Goal: Task Accomplishment & Management: Manage account settings

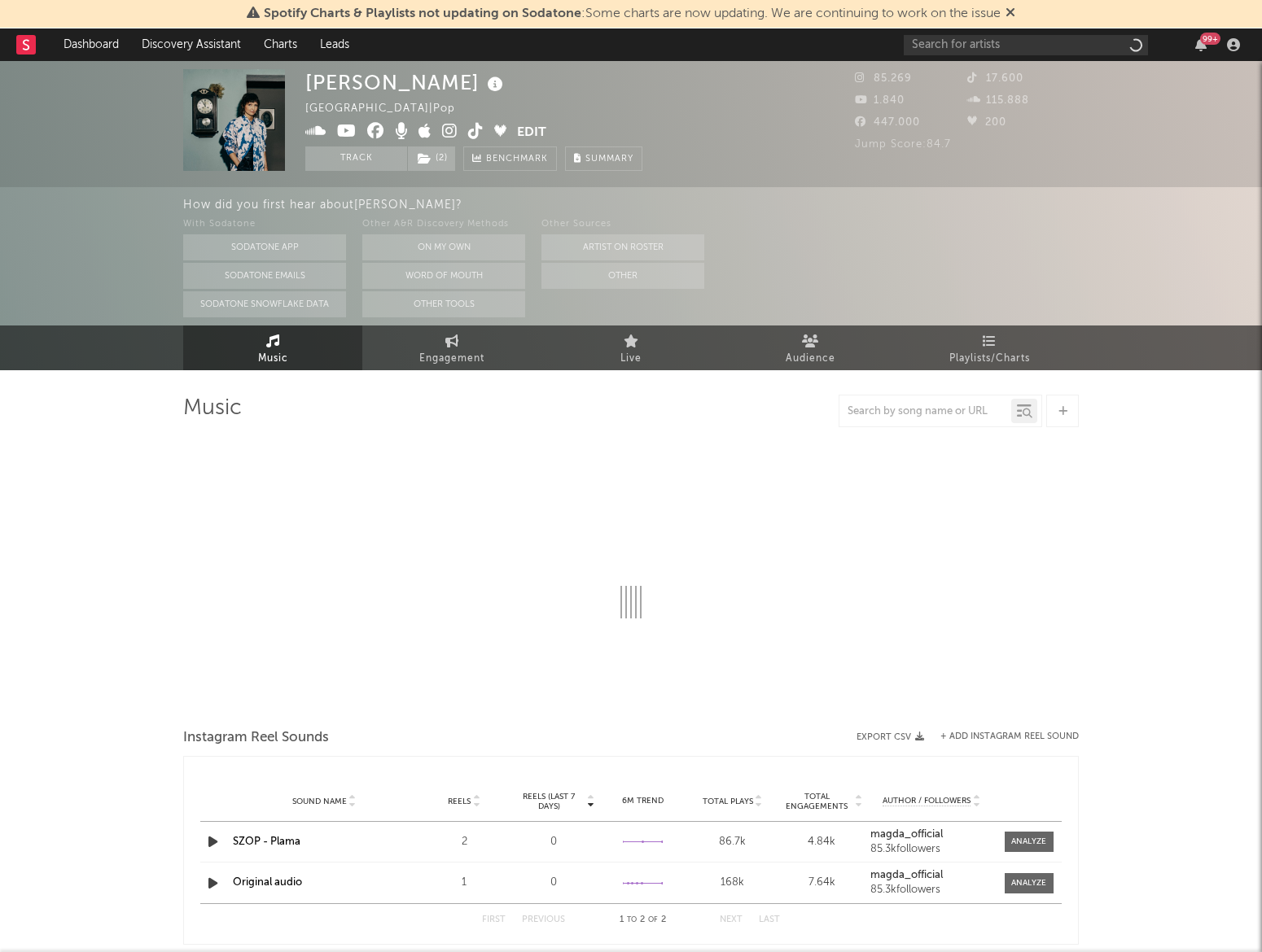
select select "1w"
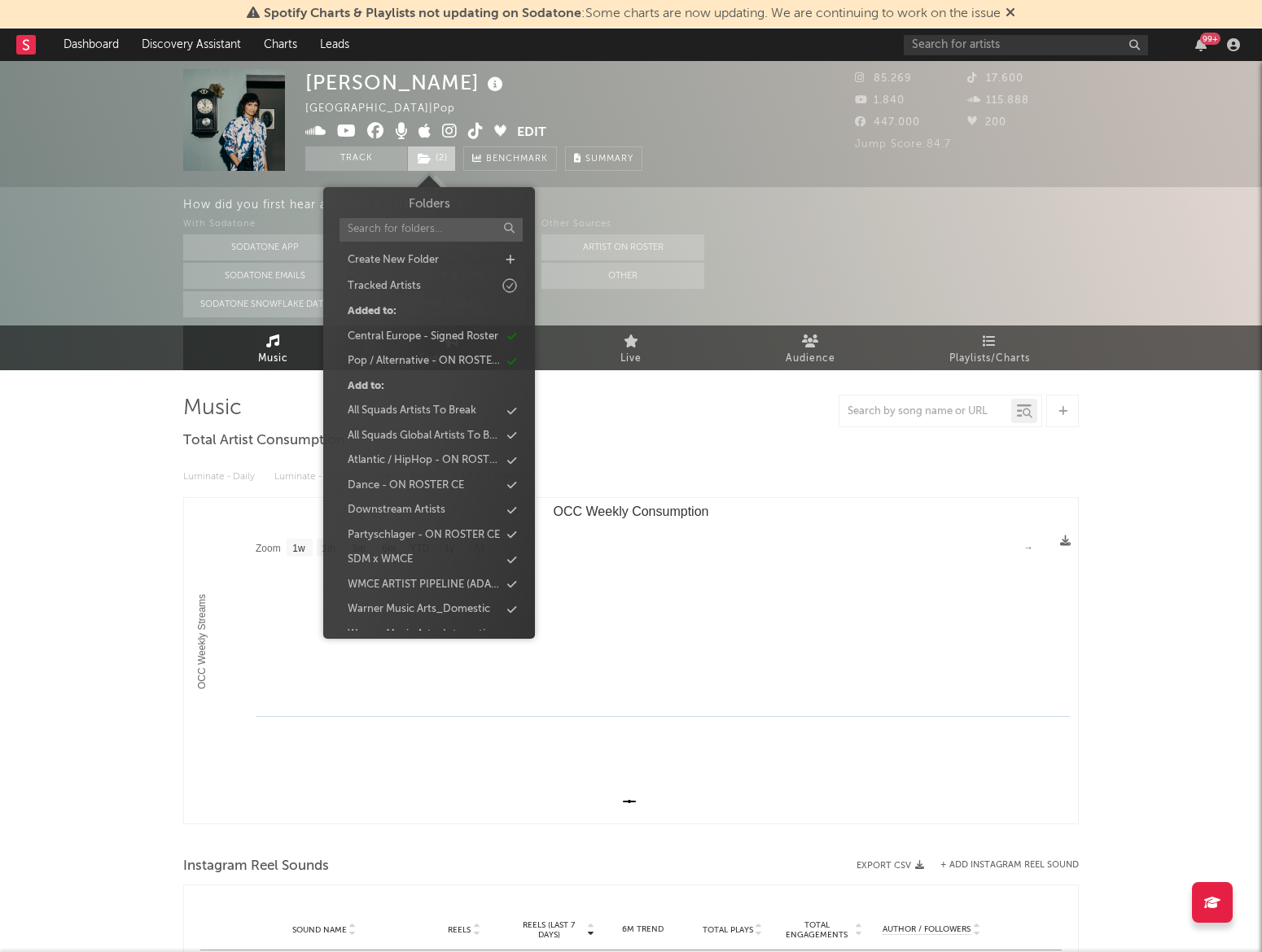
click at [434, 155] on span "( 2 )" at bounding box center [431, 159] width 49 height 25
click at [411, 328] on div "Central Europe - Signed Roster" at bounding box center [429, 337] width 187 height 21
click at [412, 338] on div "Pop / Alternative - ON ROSTER CE" at bounding box center [422, 336] width 152 height 16
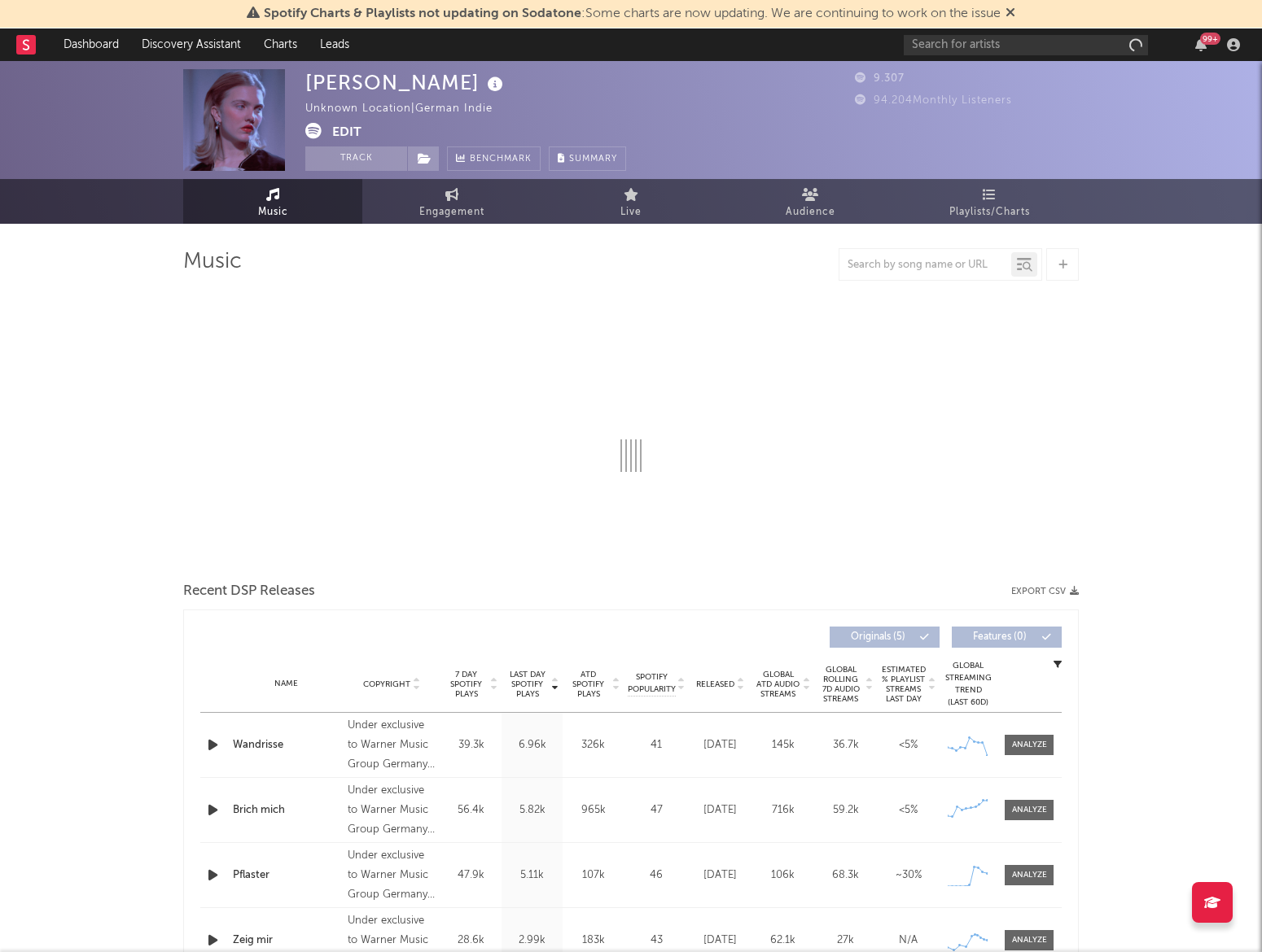
select select "6m"
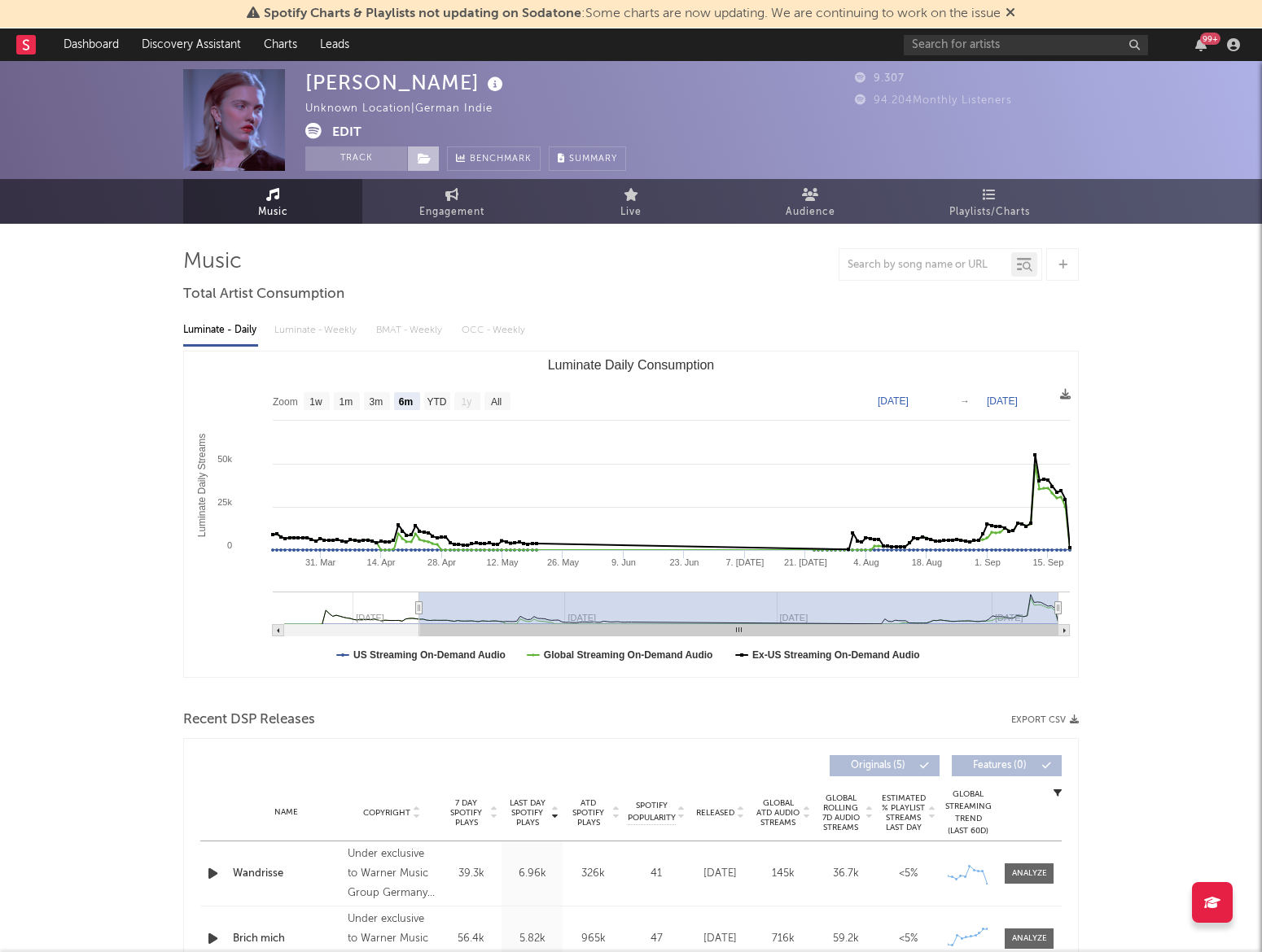
click at [418, 160] on icon at bounding box center [424, 159] width 13 height 11
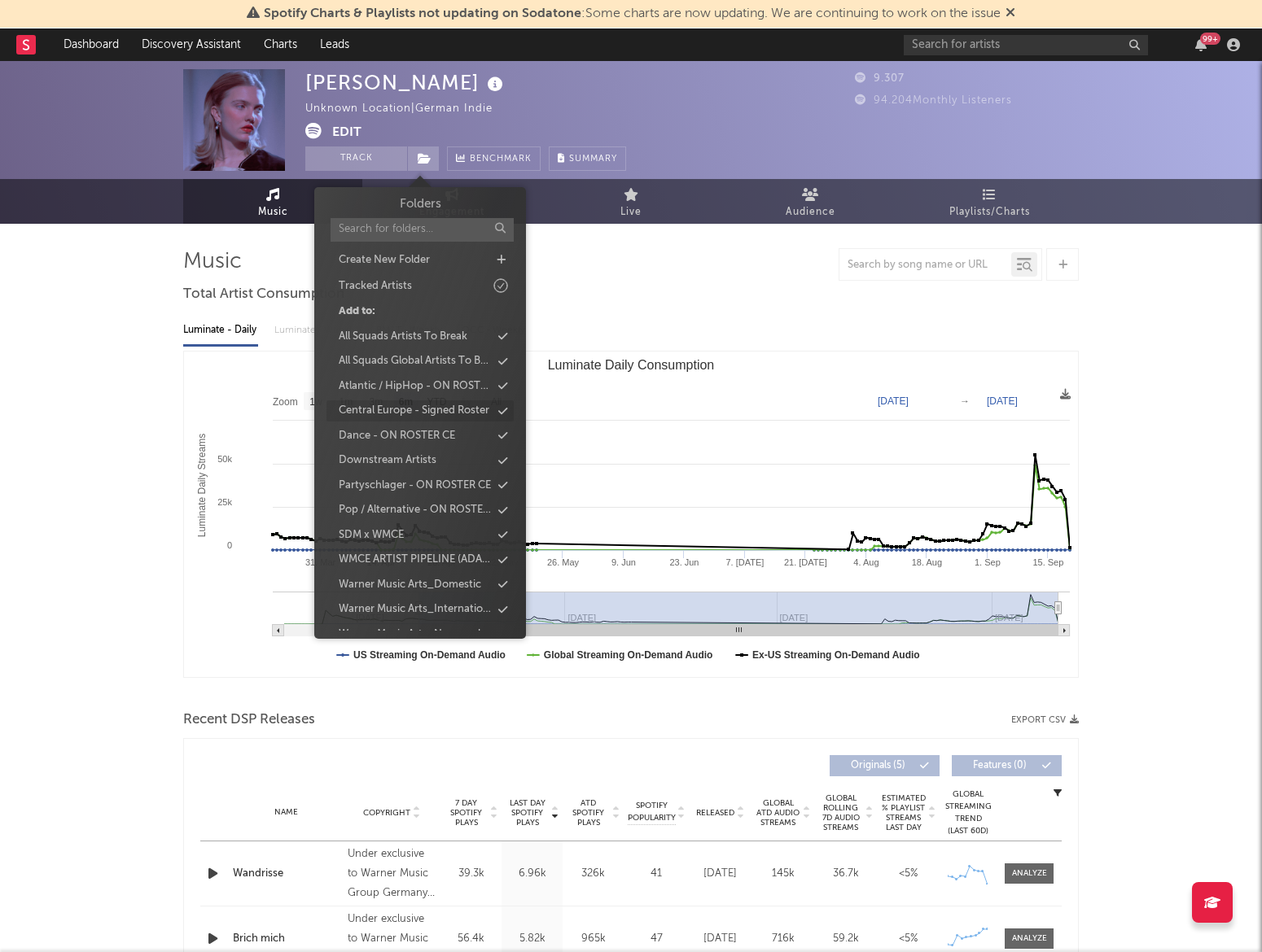
click at [446, 405] on div "Central Europe - Signed Roster" at bounding box center [415, 411] width 151 height 16
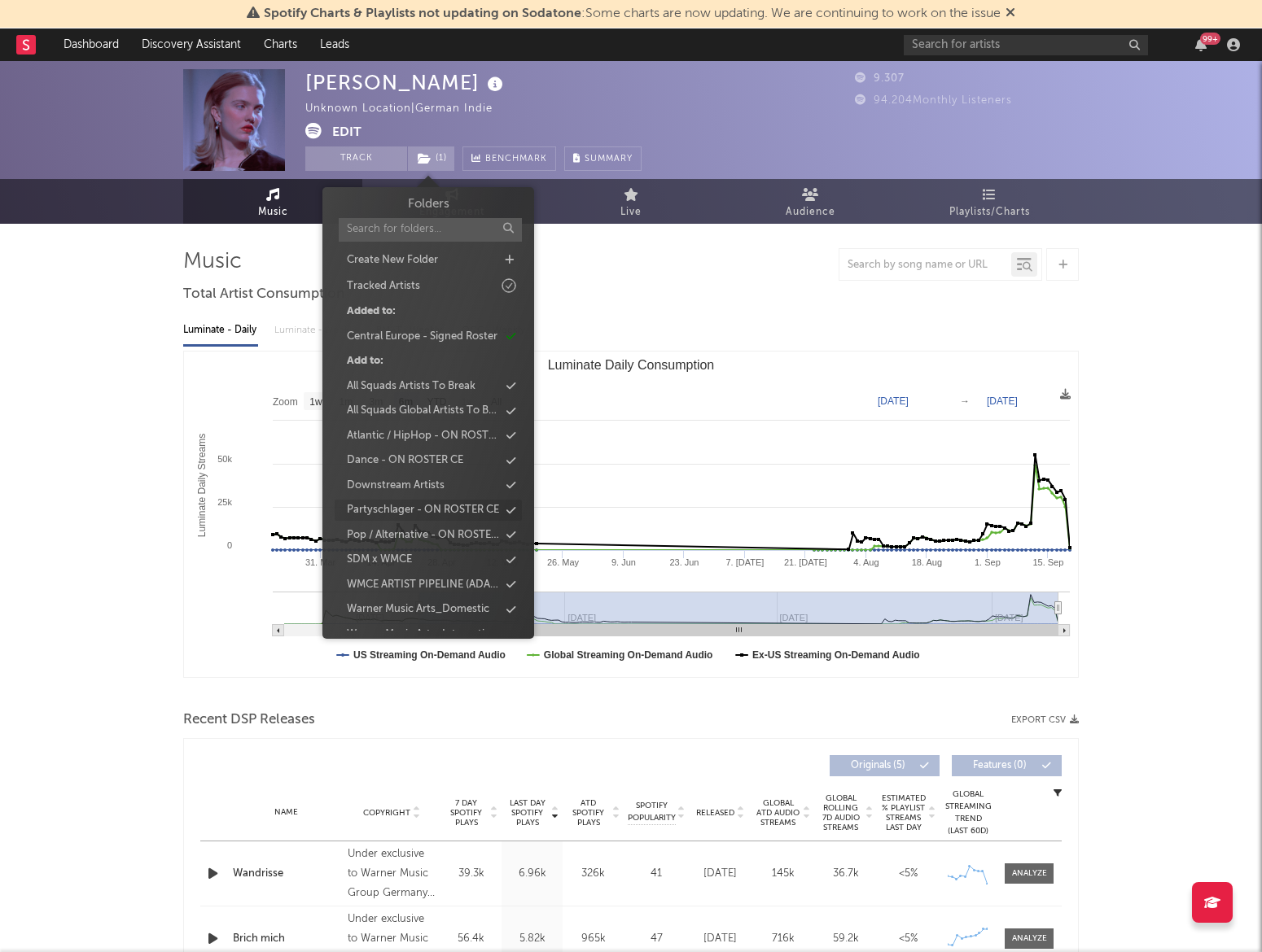
click at [414, 533] on div "Pop / Alternative - ON ROSTER CE" at bounding box center [422, 535] width 152 height 16
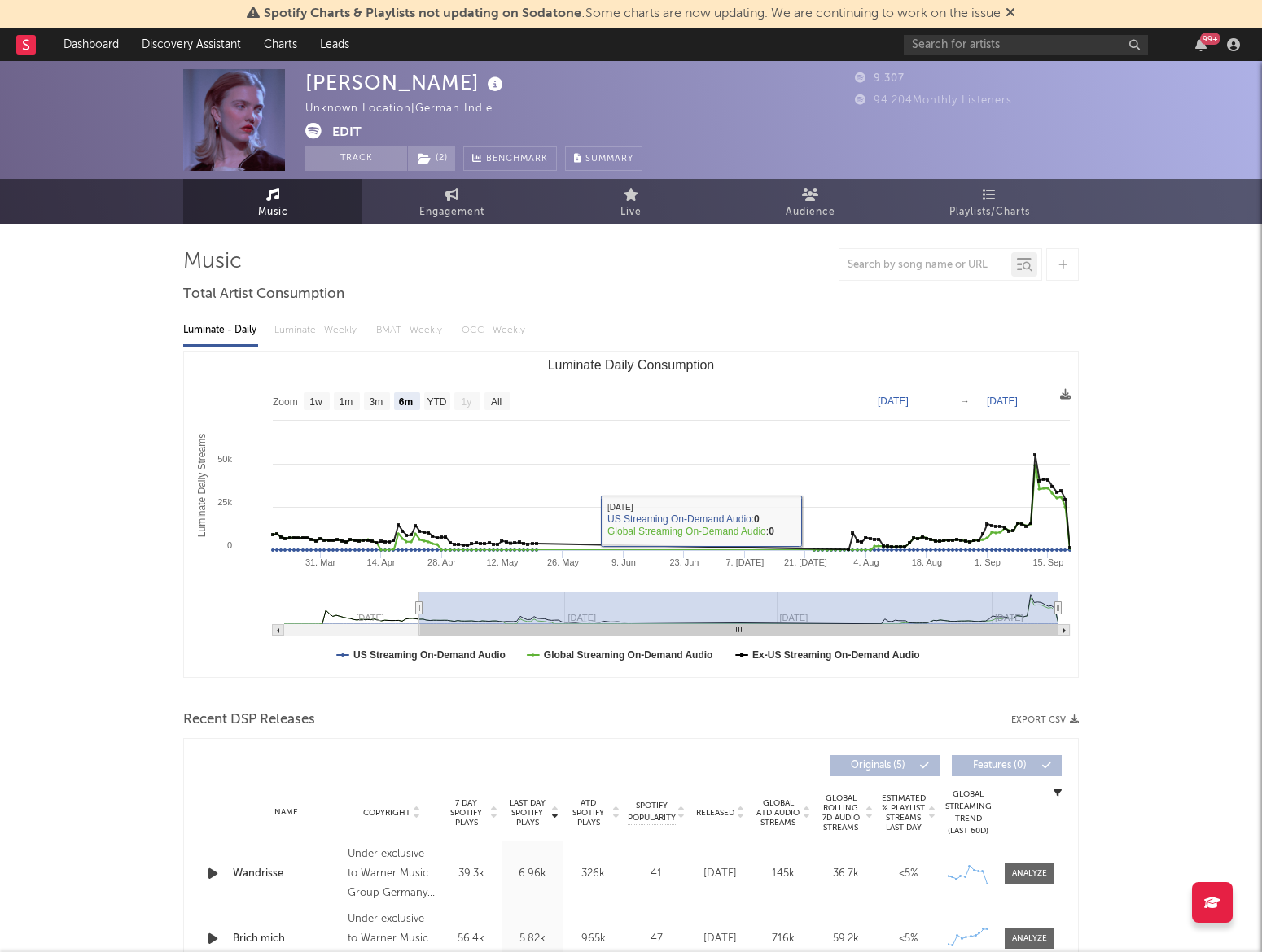
click at [706, 261] on div at bounding box center [631, 264] width 896 height 32
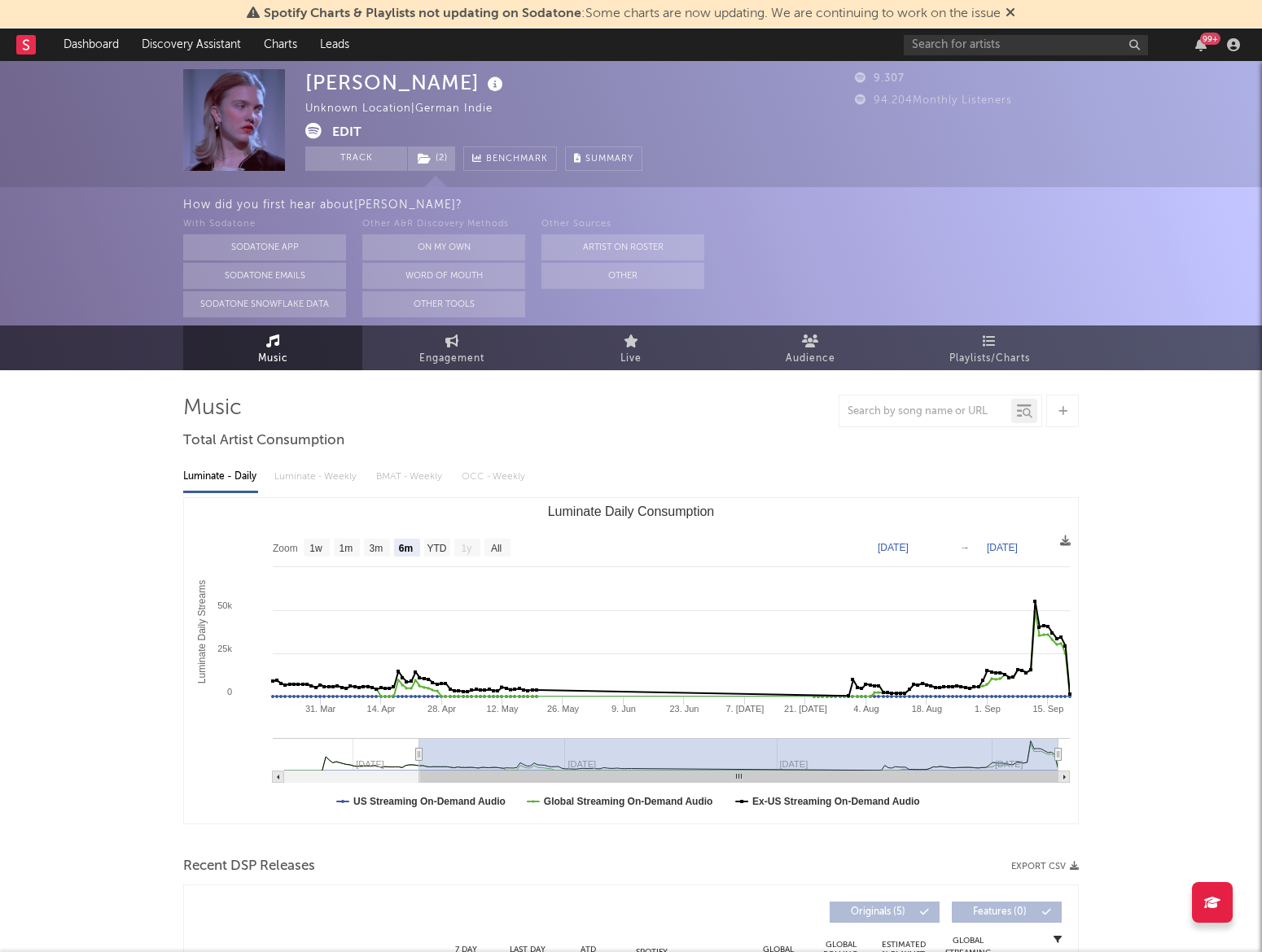
click at [338, 135] on button "Edit" at bounding box center [347, 133] width 30 height 20
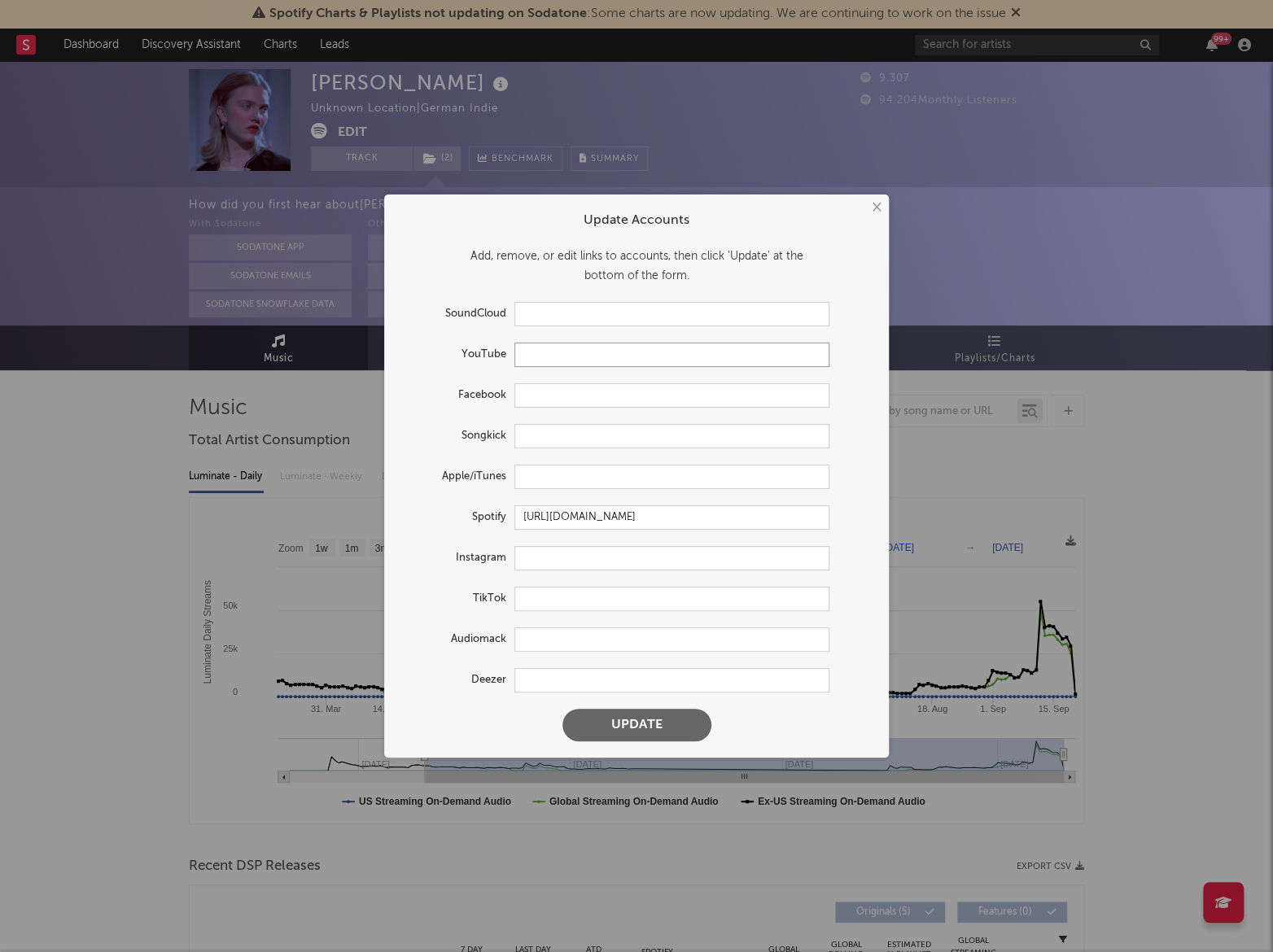
click at [570, 349] on input "text" at bounding box center [672, 355] width 315 height 25
paste input "https://www.youtube.com/channel/UCdrok5EsAfw7RqjoGaYKUuA"
type input "https://www.youtube.com/channel/UCdrok5EsAfw7RqjoGaYKUuA"
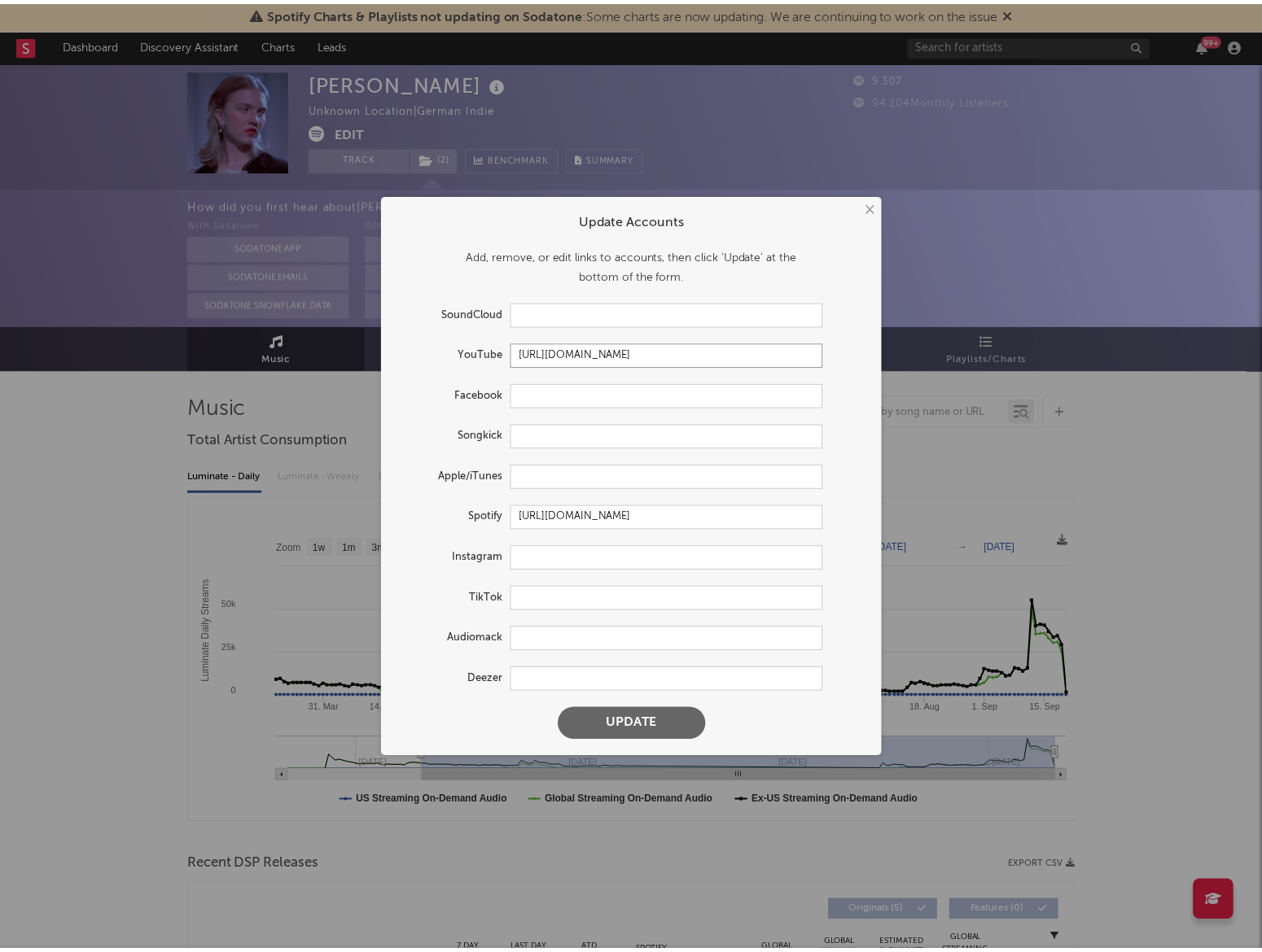
scroll to position [0, 0]
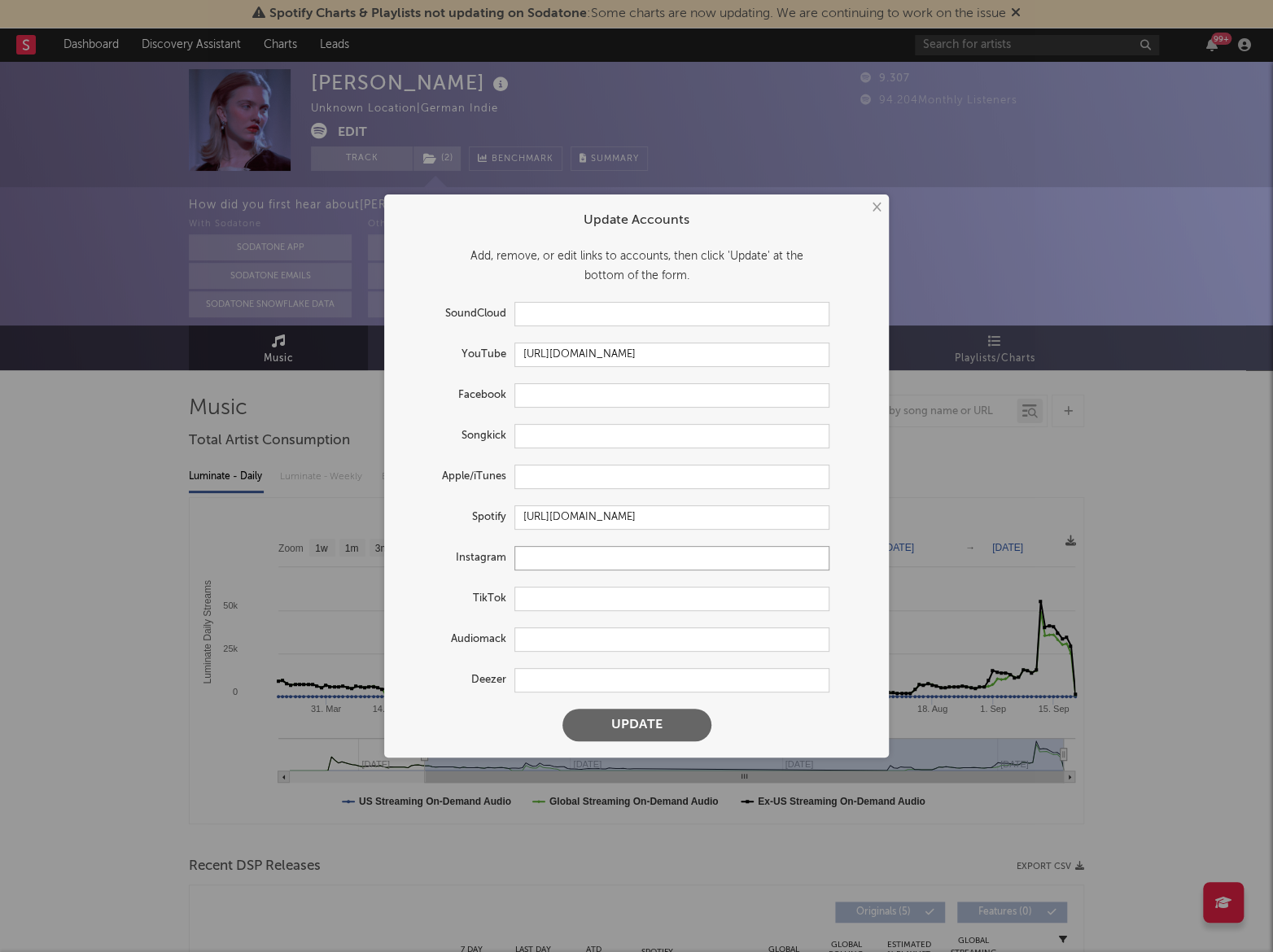
click at [575, 565] on input "text" at bounding box center [672, 559] width 315 height 25
click at [564, 591] on input "text" at bounding box center [672, 600] width 315 height 25
paste input "https://www.tiktok.com/@magdaszimmer"
type input "https://www.tiktok.com/@magdaszimmer"
click at [568, 555] on input "text" at bounding box center [672, 559] width 315 height 25
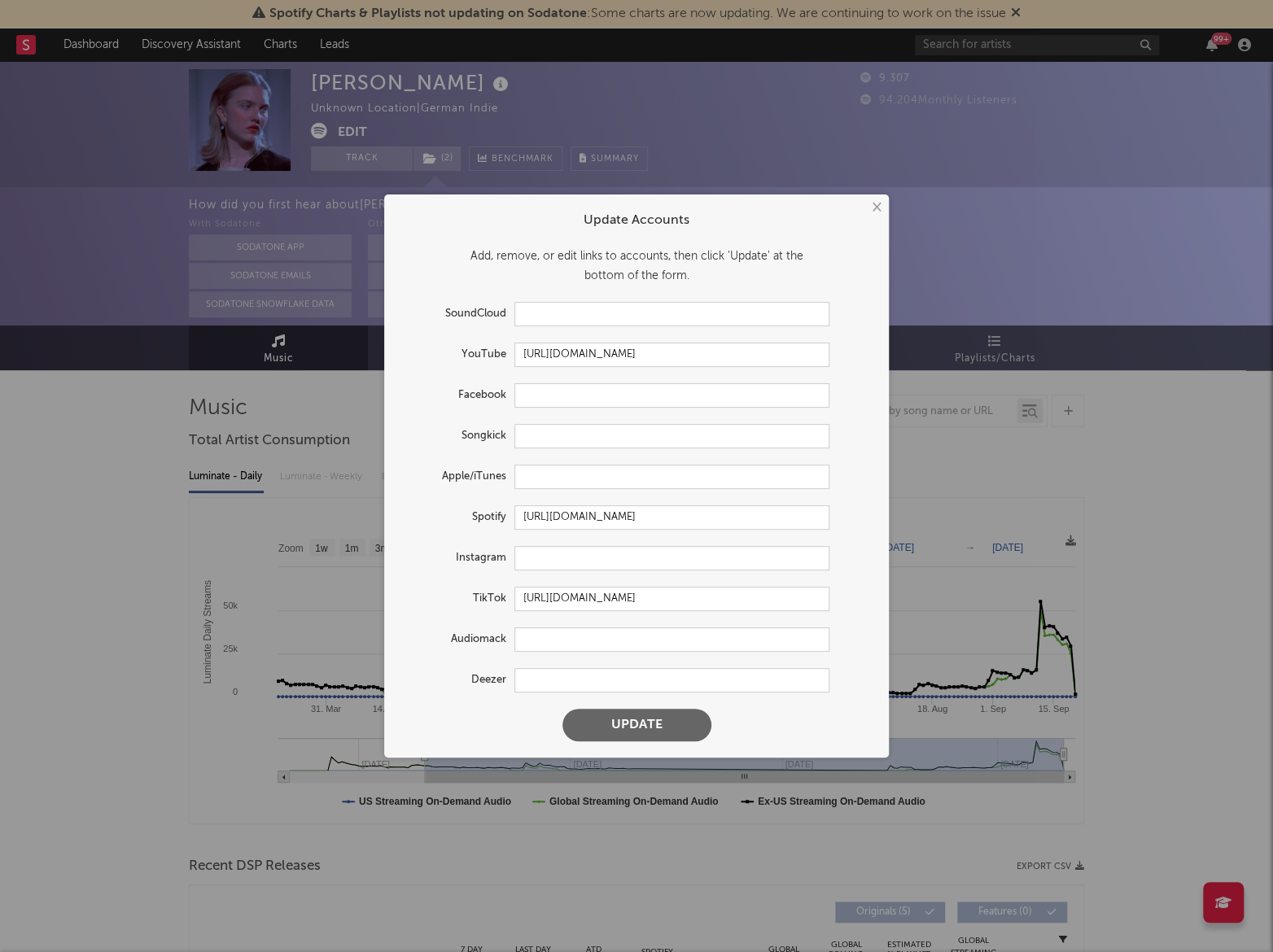
click at [619, 732] on button "Update" at bounding box center [637, 726] width 149 height 32
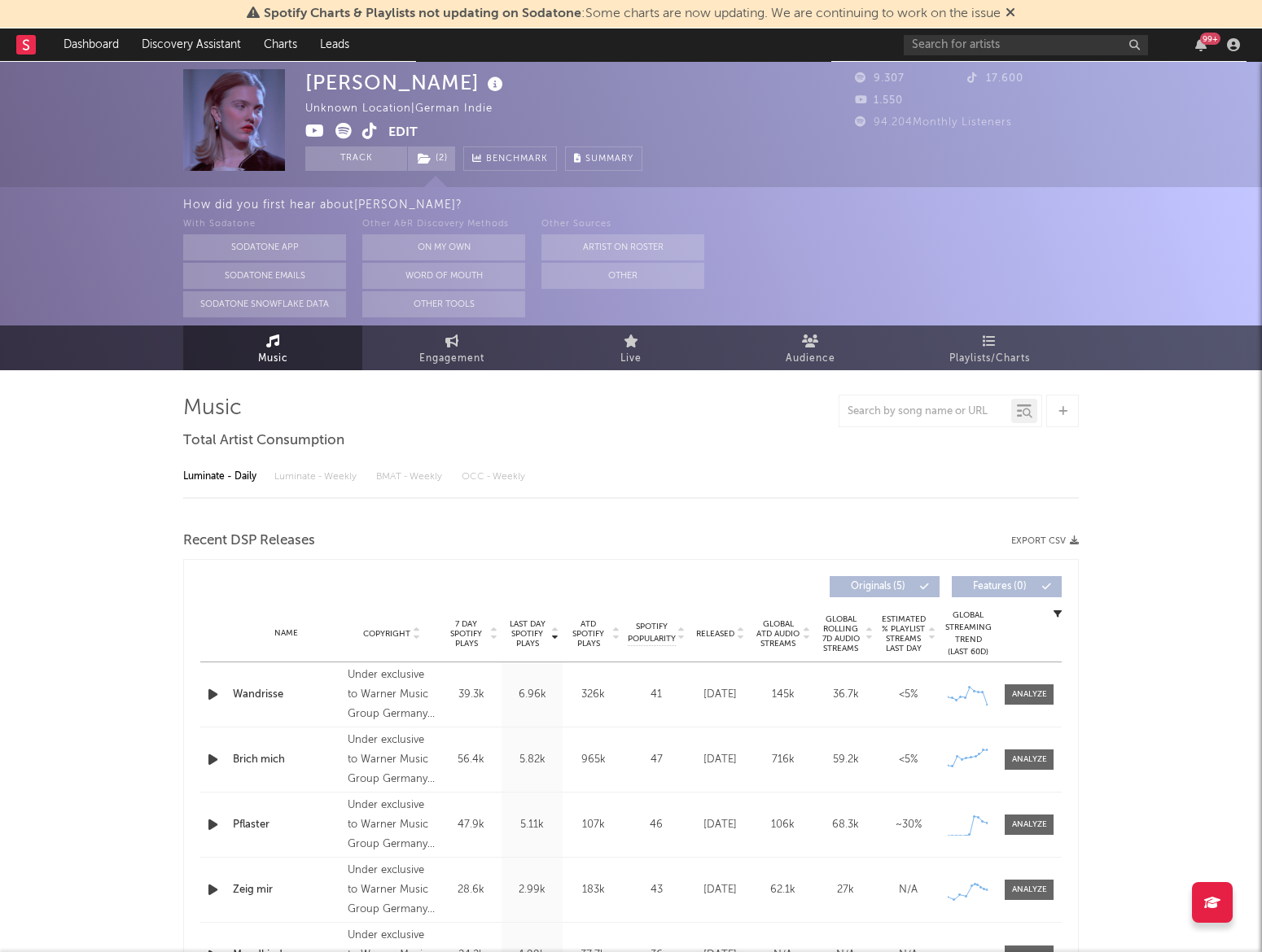
select select "6m"
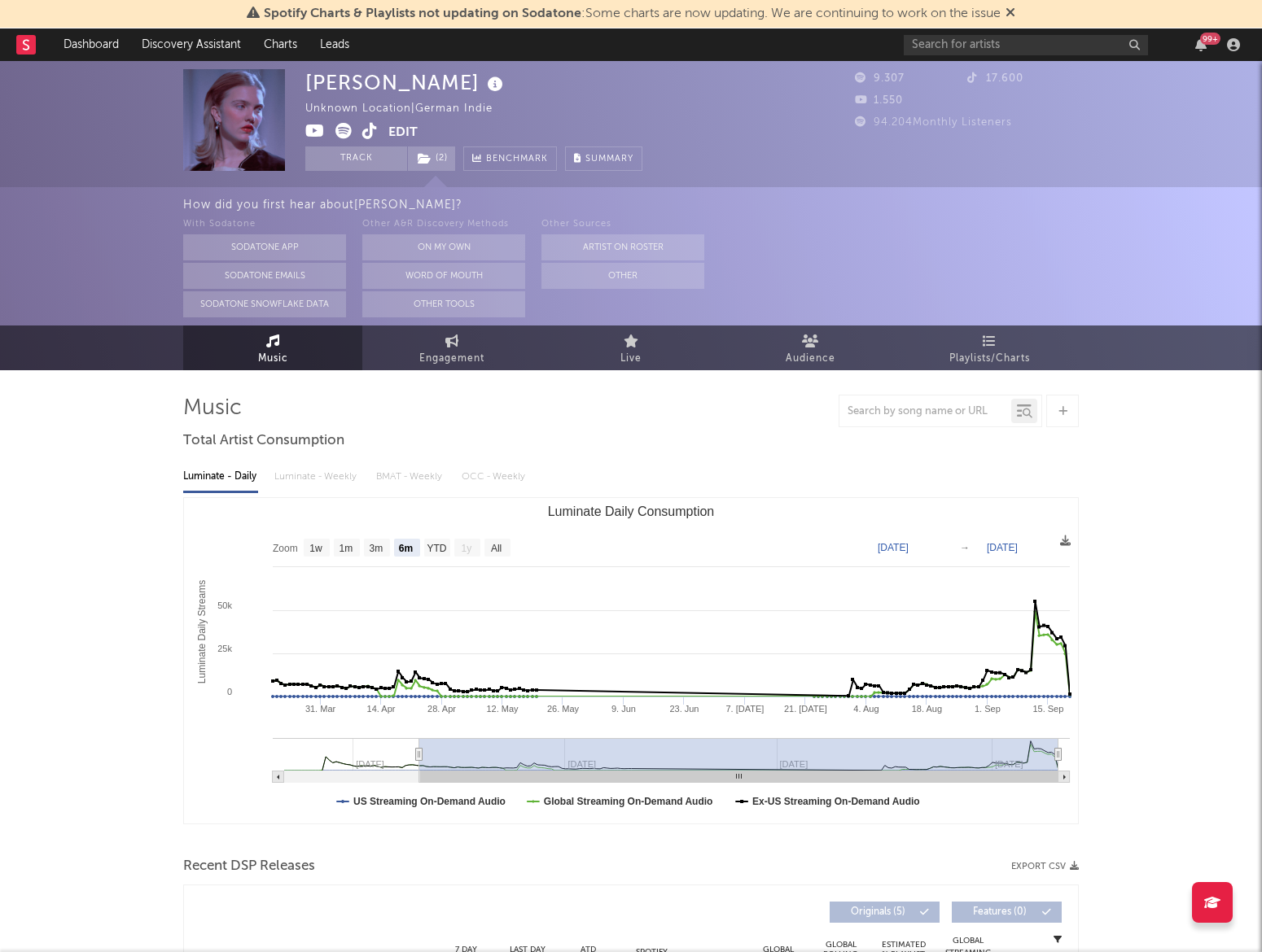
click at [557, 95] on div "Magda Unknown Location | German Indie Edit Track ( 2 ) Benchmark Summary" at bounding box center [474, 119] width 337 height 102
click at [406, 131] on button "Edit" at bounding box center [403, 133] width 30 height 20
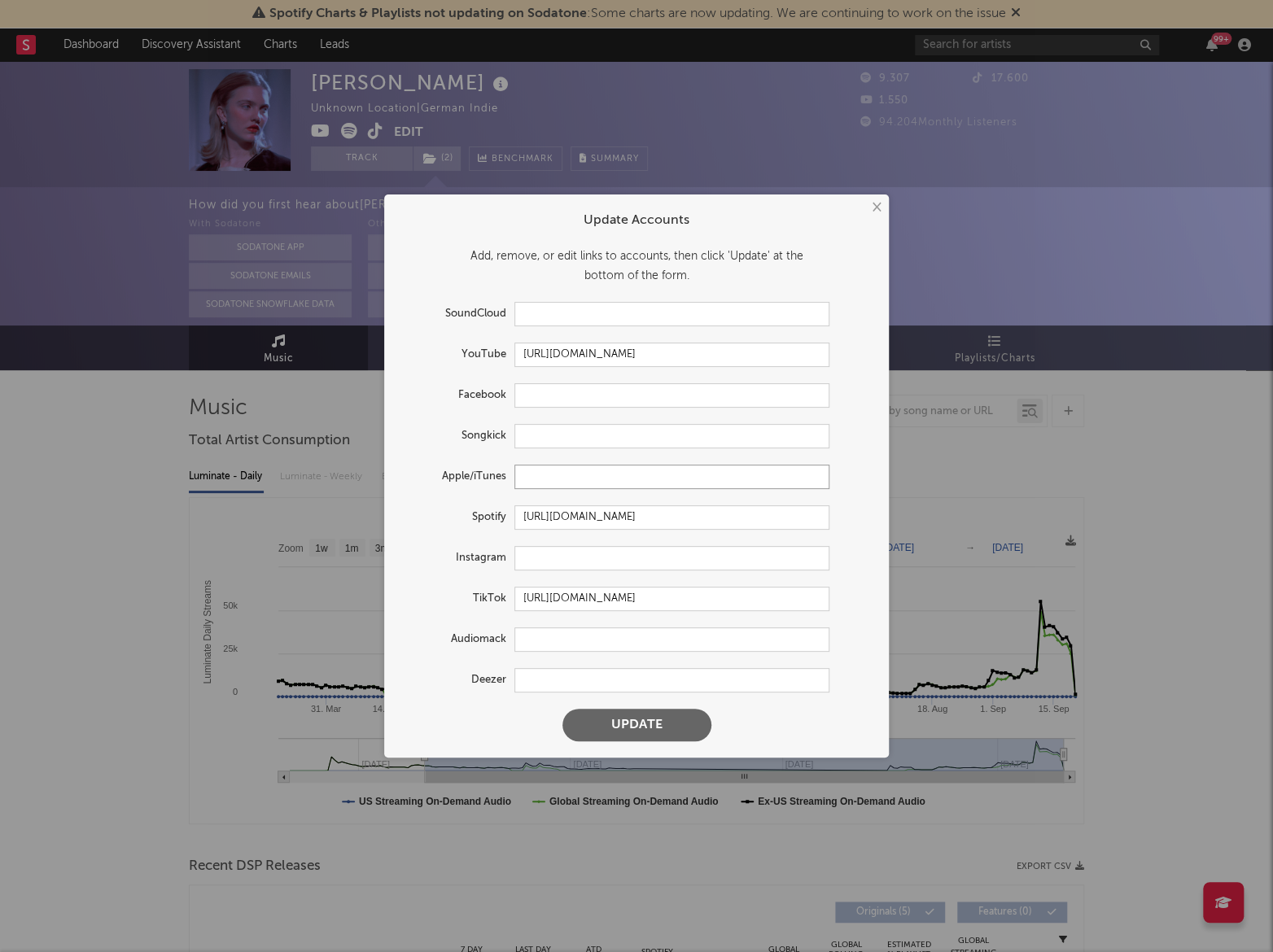
click at [587, 469] on input "text" at bounding box center [672, 477] width 315 height 25
paste input "https://music.apple.com/de/artist/magda/1794089472"
type input "https://music.apple.com/de/artist/magda/1794089472"
click at [566, 553] on input "text" at bounding box center [672, 559] width 315 height 25
paste input "instagram.com/magdaszimmer"
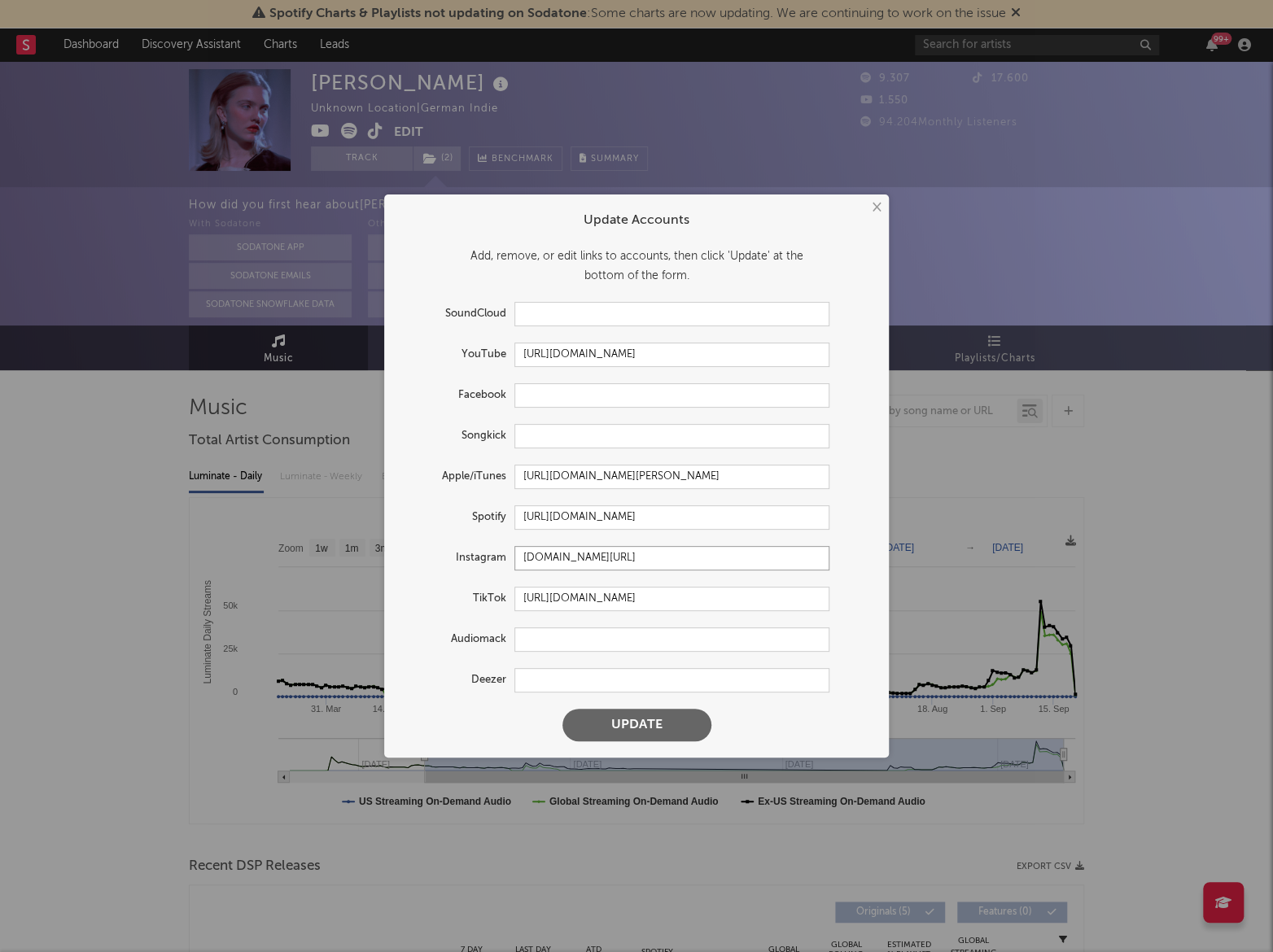
type input "instagram.com/magdaszimmer"
click at [633, 728] on button "Update" at bounding box center [637, 726] width 149 height 32
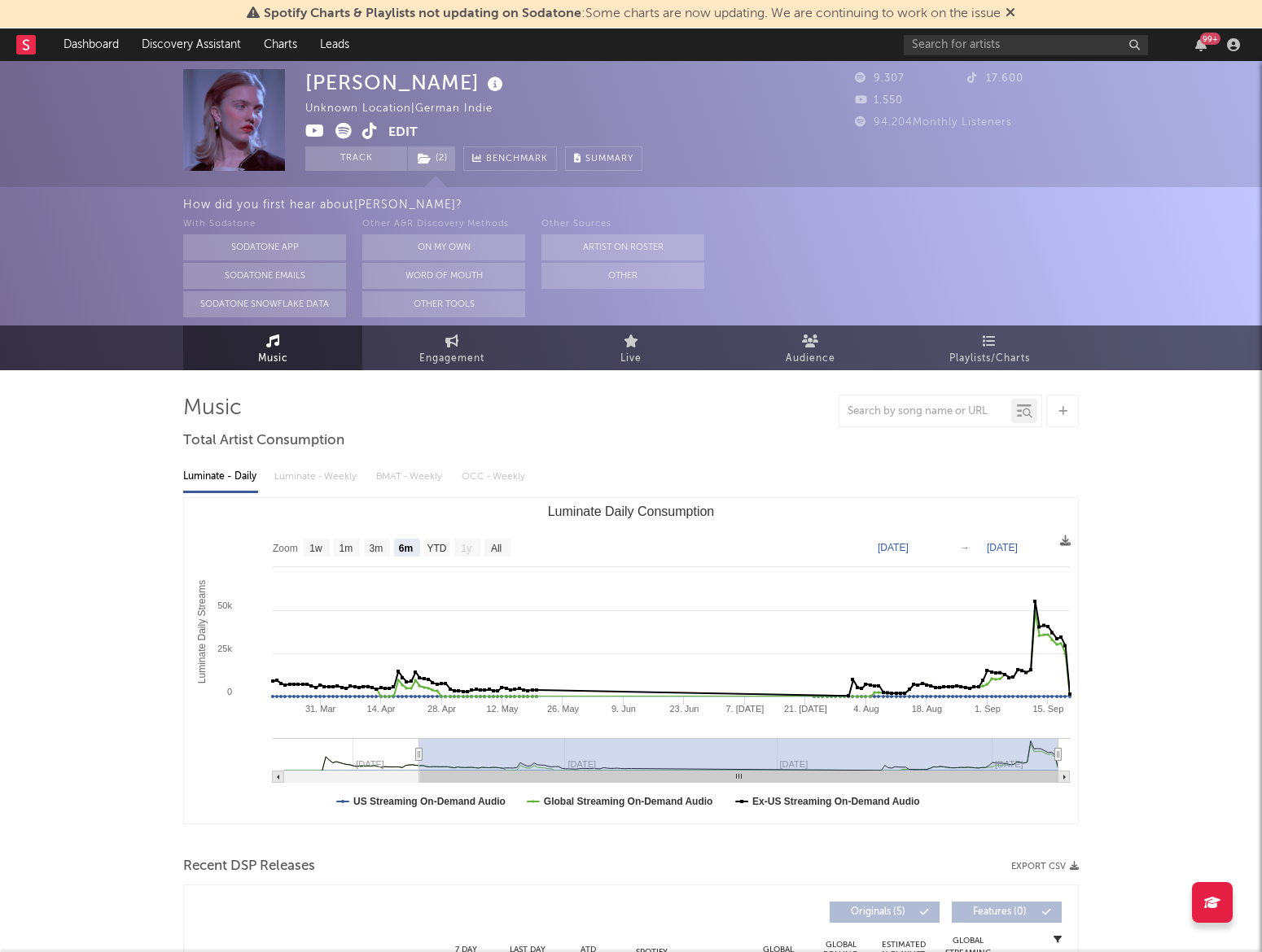
click at [1139, 499] on div "× Update Accounts Add, remove, or edit links to accounts, then click 'Update' a…" at bounding box center [631, 476] width 1262 height 952
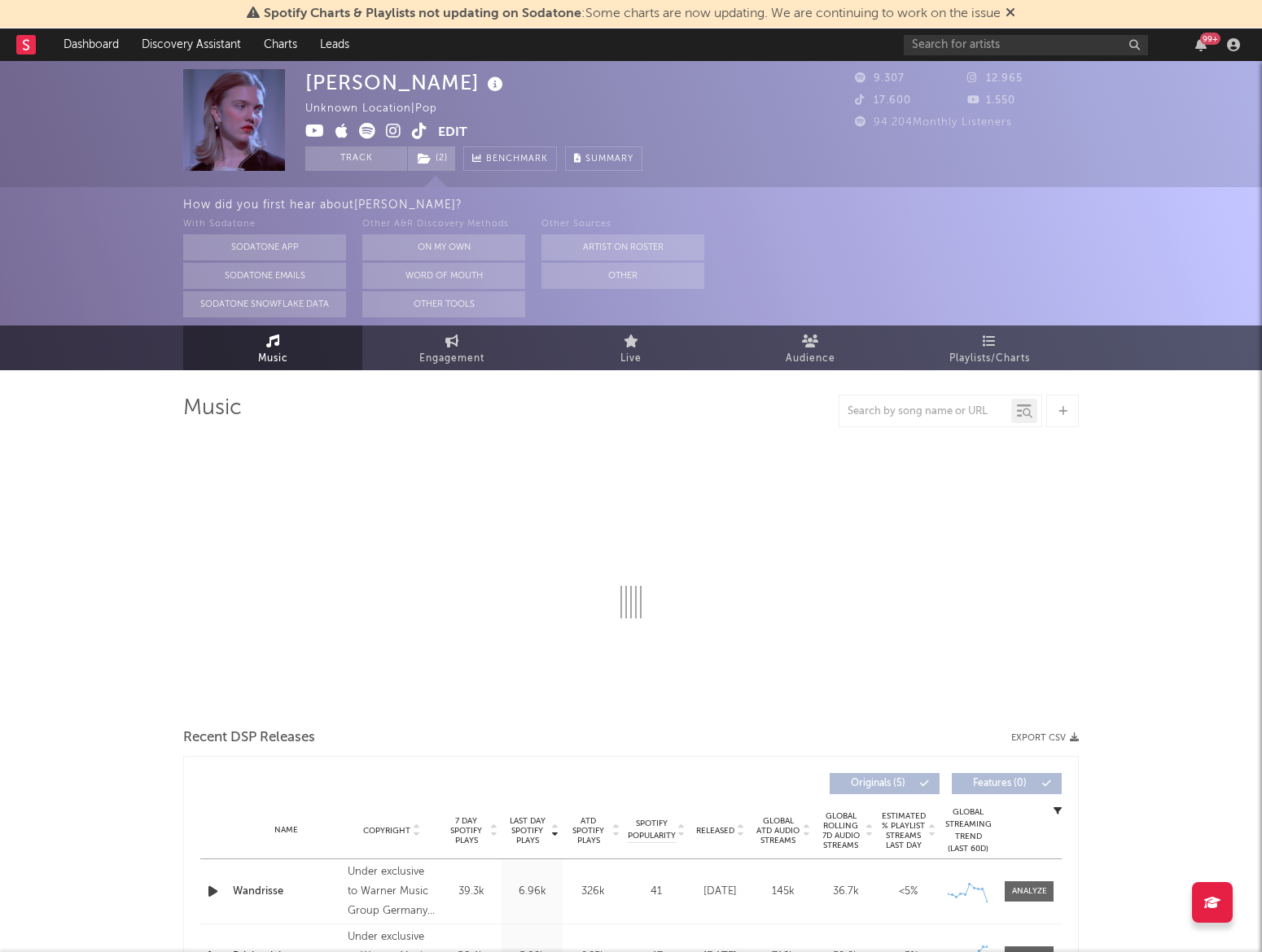
select select "6m"
